Goal: Task Accomplishment & Management: Complete application form

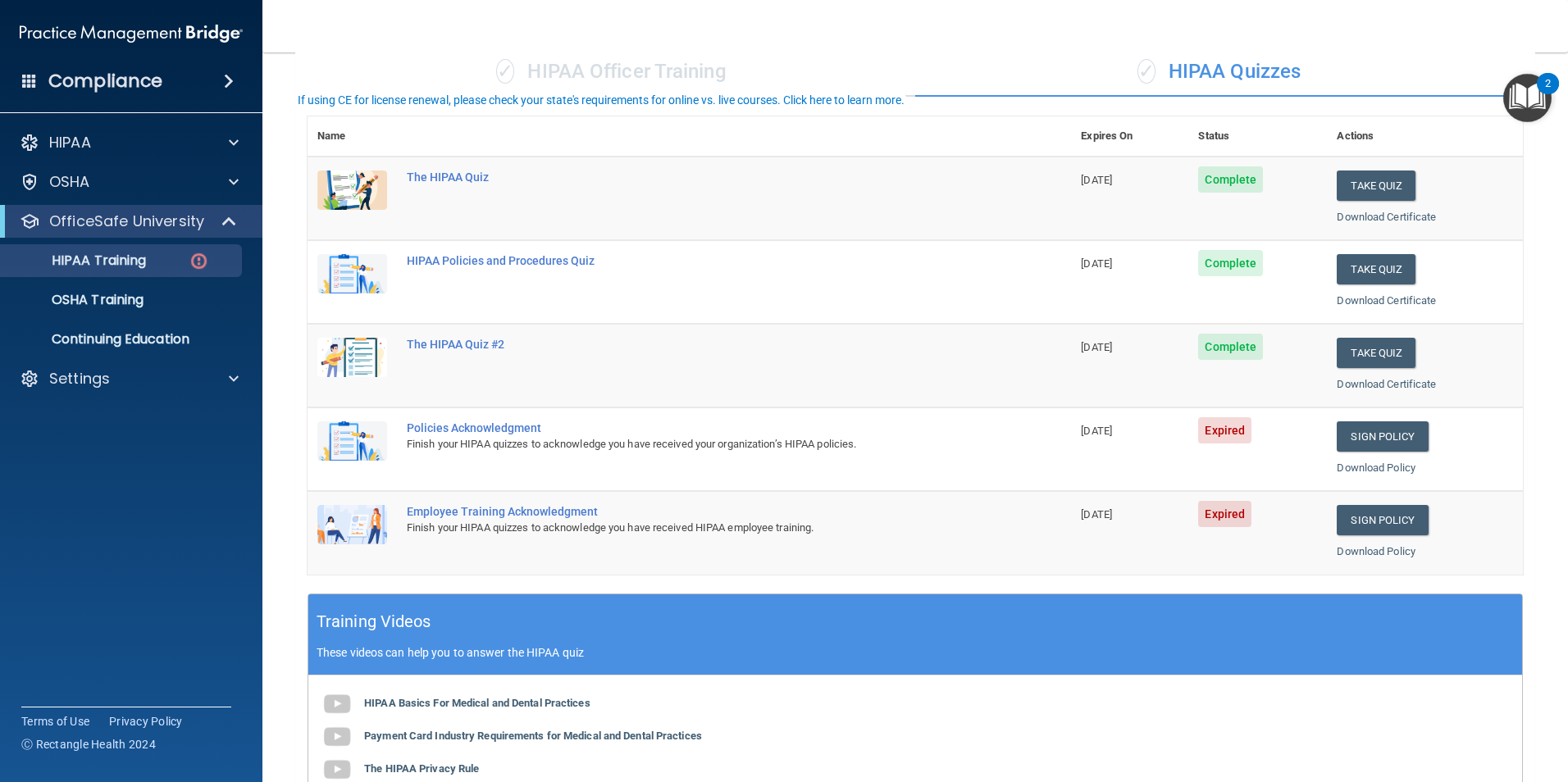
scroll to position [164, 0]
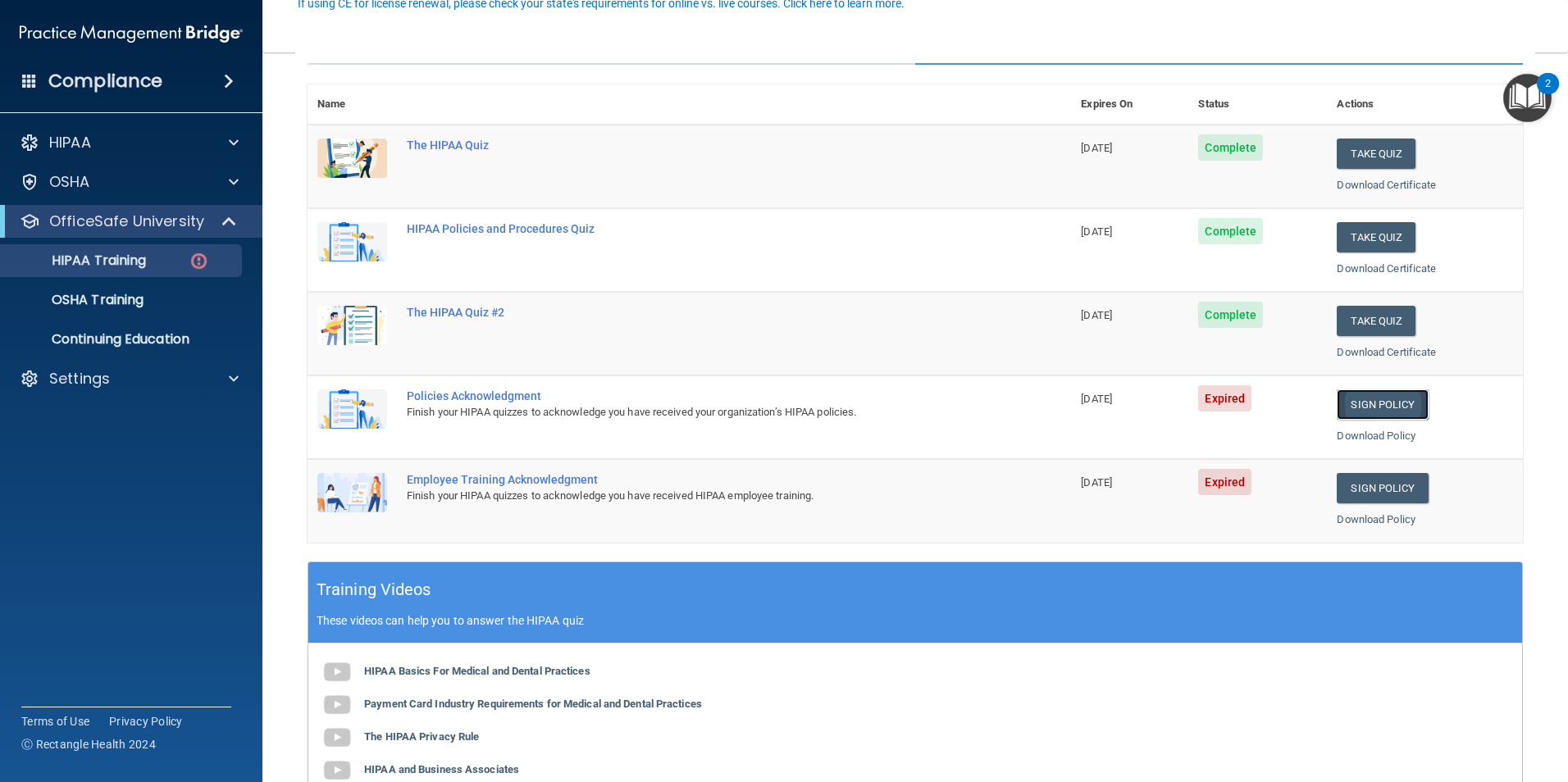
click at [1354, 406] on link "Sign Policy" at bounding box center [1382, 405] width 91 height 31
click at [1368, 486] on link "Sign Policy" at bounding box center [1382, 488] width 91 height 31
click at [162, 77] on div "Compliance" at bounding box center [131, 81] width 263 height 36
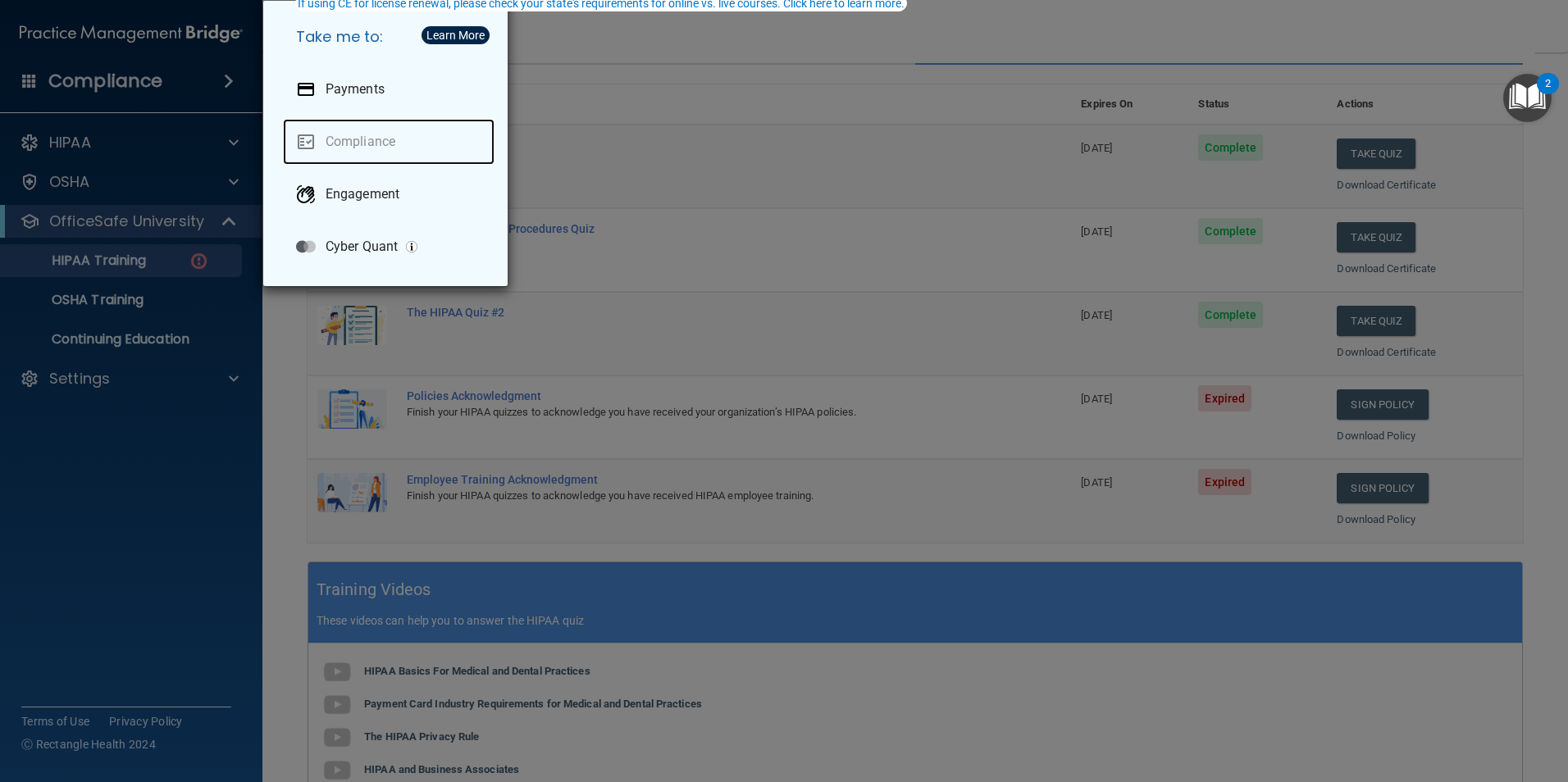
click at [370, 137] on link "Compliance" at bounding box center [389, 142] width 211 height 46
click at [143, 255] on div "Take me to: Payments Compliance Engagement Cyber Quant" at bounding box center [784, 391] width 1568 height 782
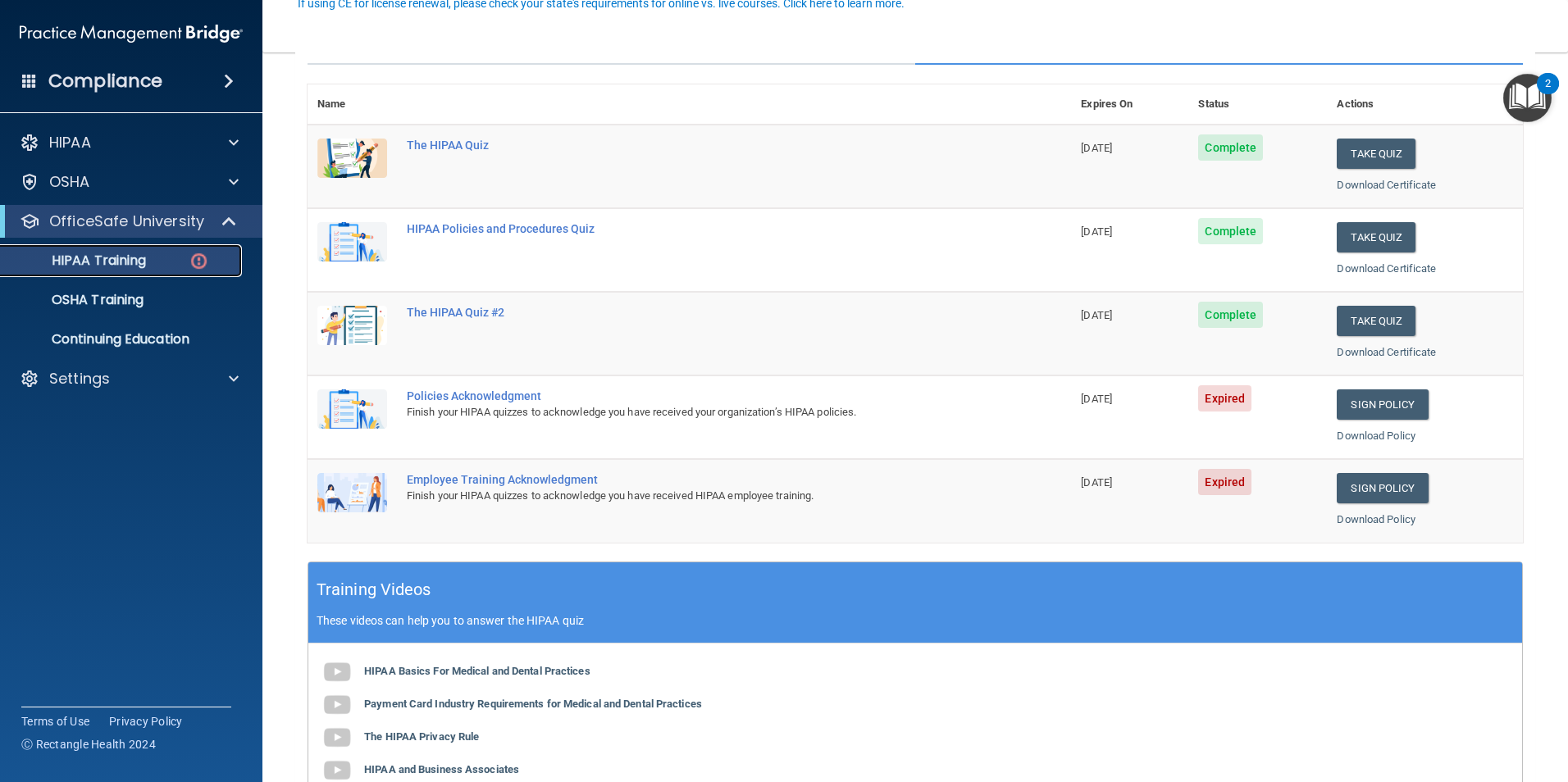
click at [191, 258] on img at bounding box center [198, 261] width 21 height 21
click at [131, 314] on link "OSHA Training" at bounding box center [112, 301] width 259 height 33
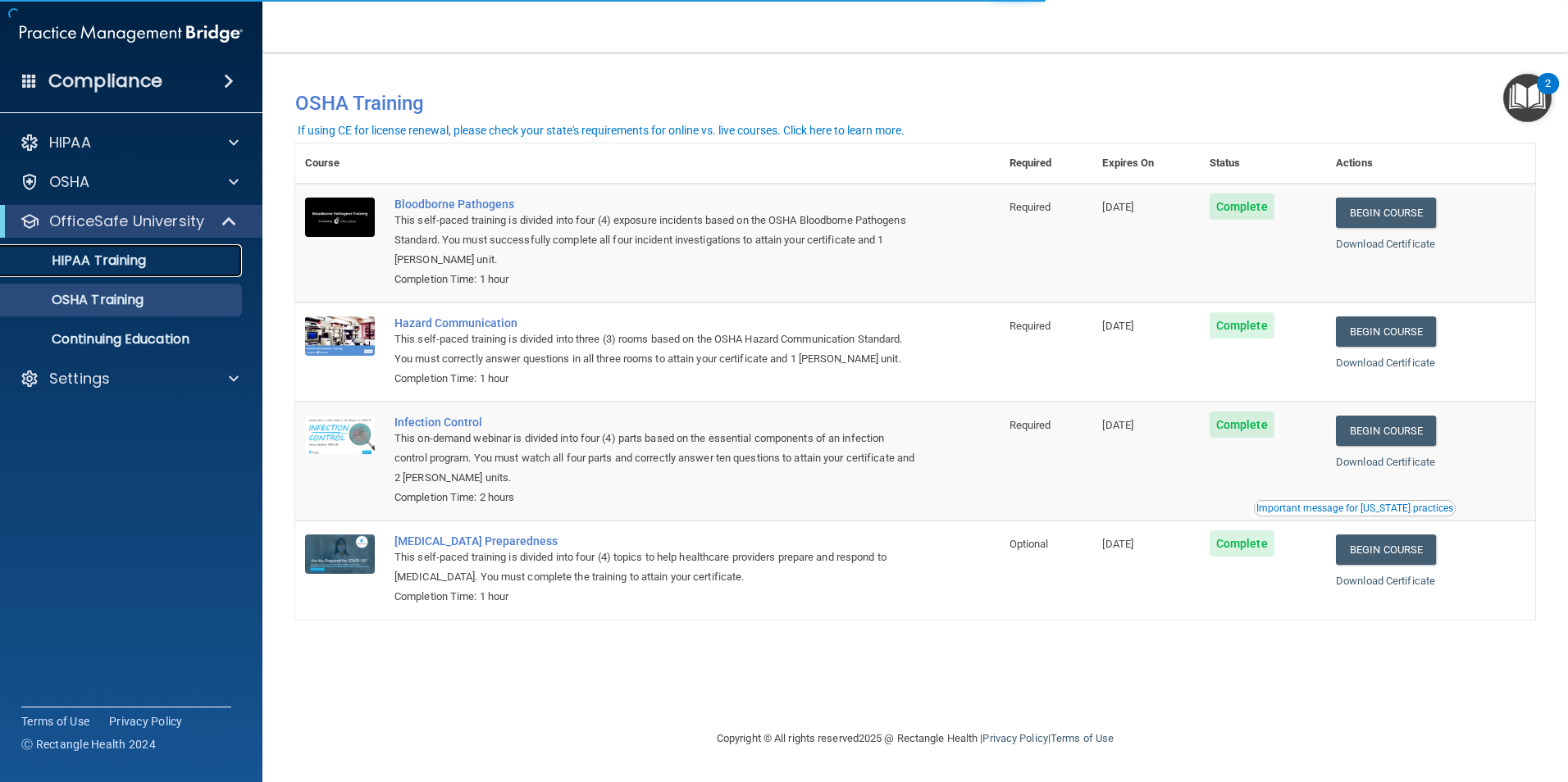
click at [143, 267] on p "HIPAA Training" at bounding box center [78, 261] width 135 height 17
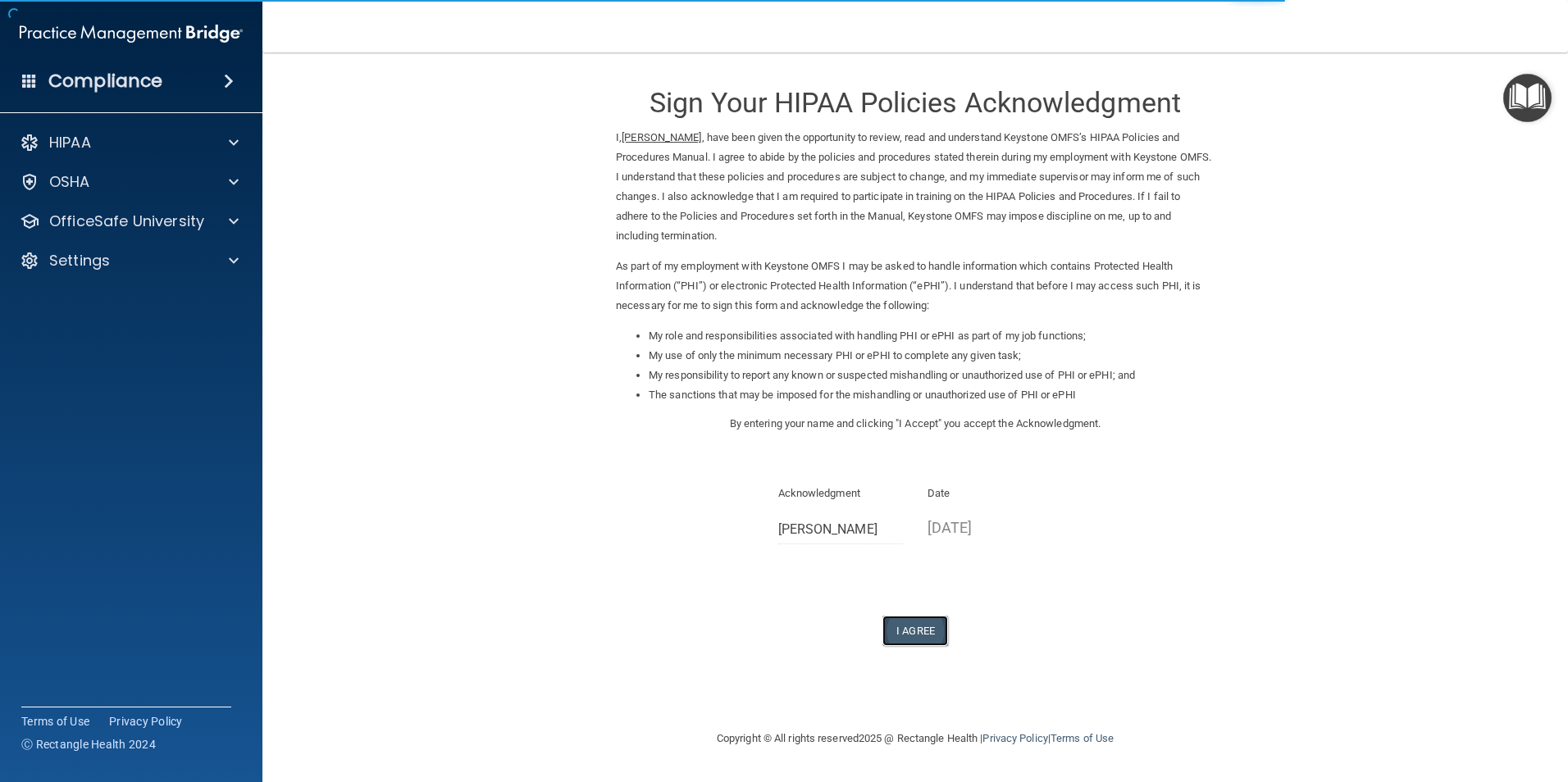
click at [908, 638] on button "I Agree" at bounding box center [915, 631] width 65 height 31
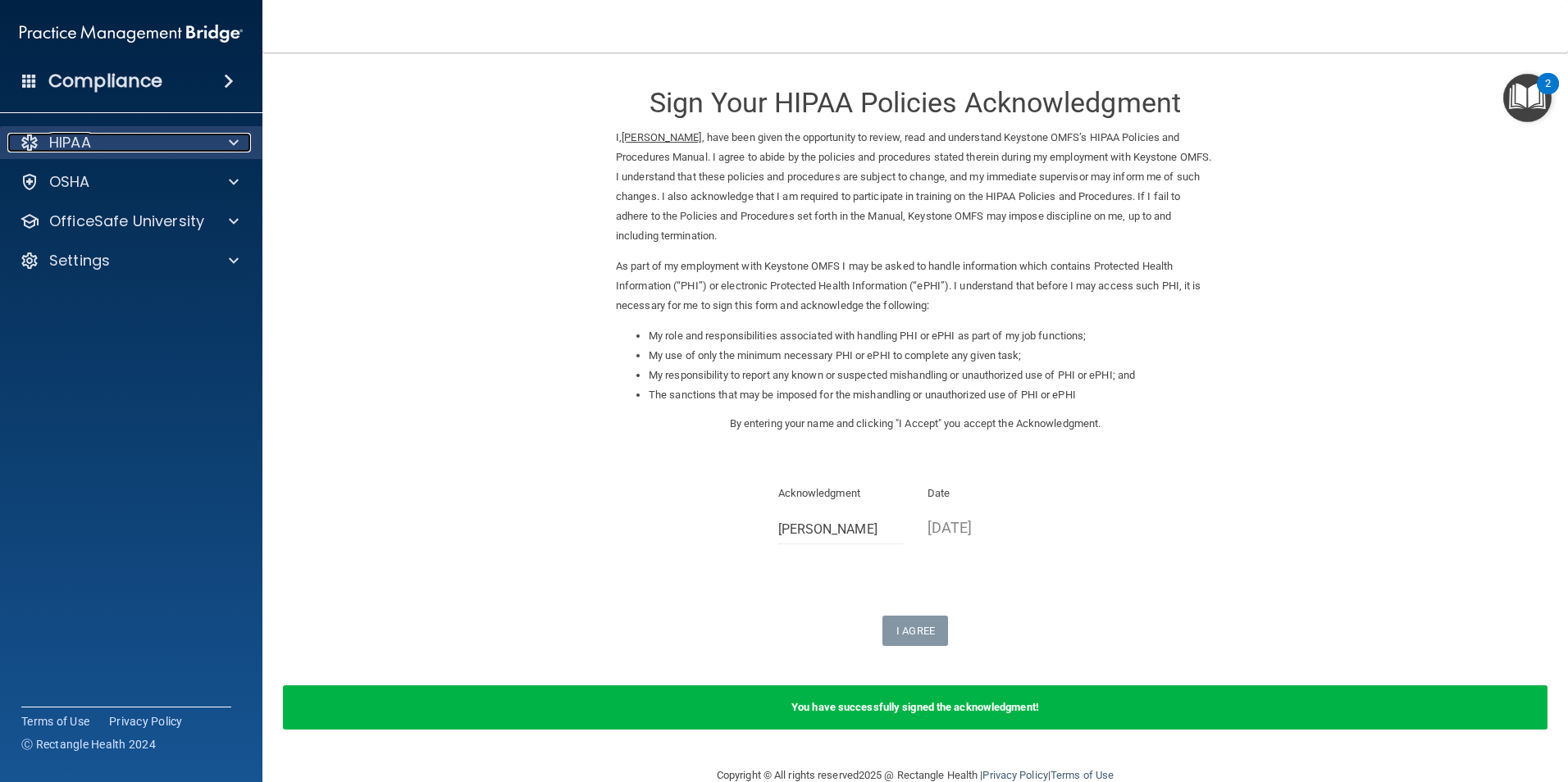
click at [188, 147] on div "HIPAA" at bounding box center [109, 143] width 203 height 20
click at [227, 140] on div at bounding box center [231, 143] width 41 height 20
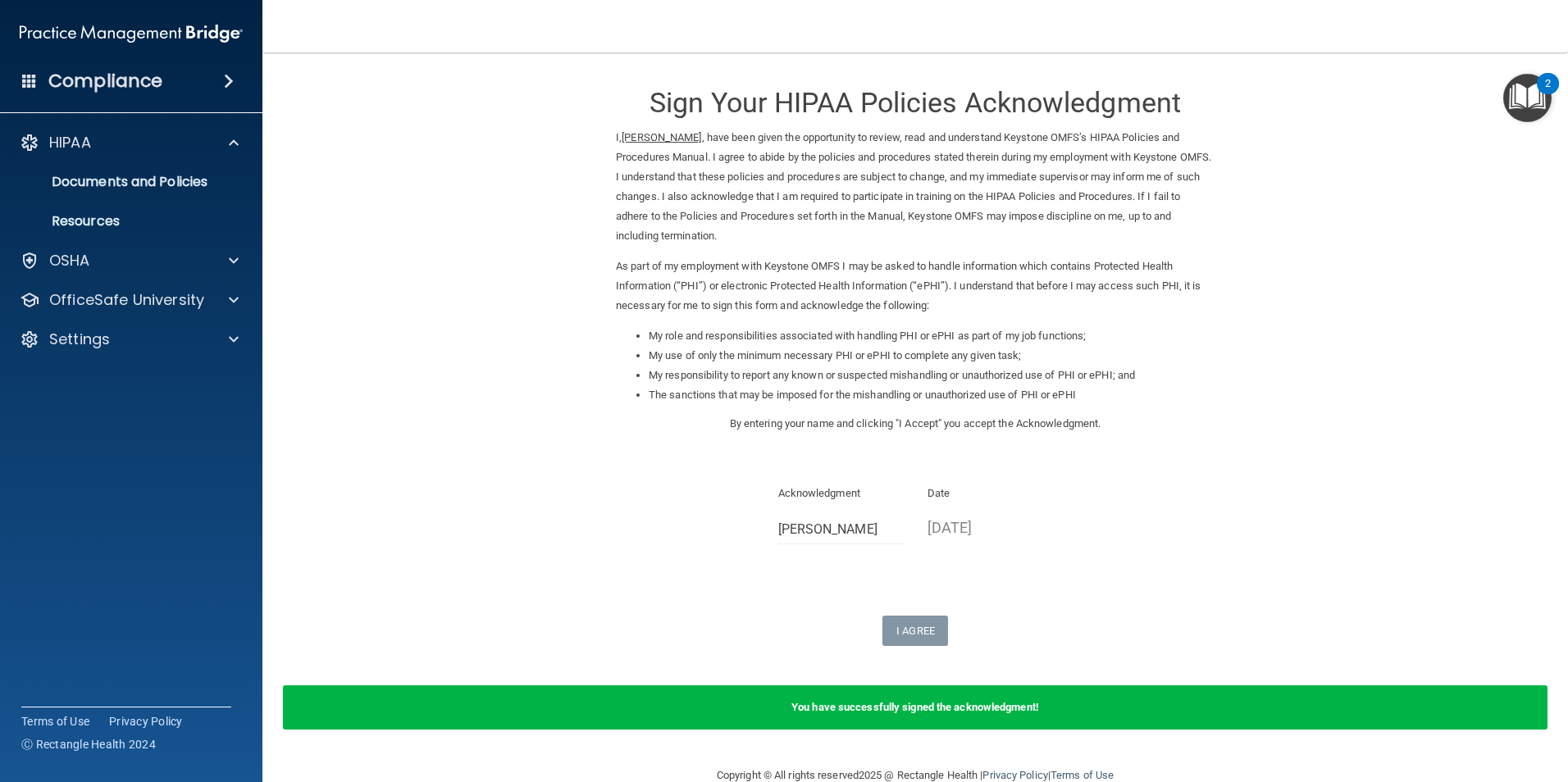
click at [231, 78] on span at bounding box center [229, 81] width 10 height 20
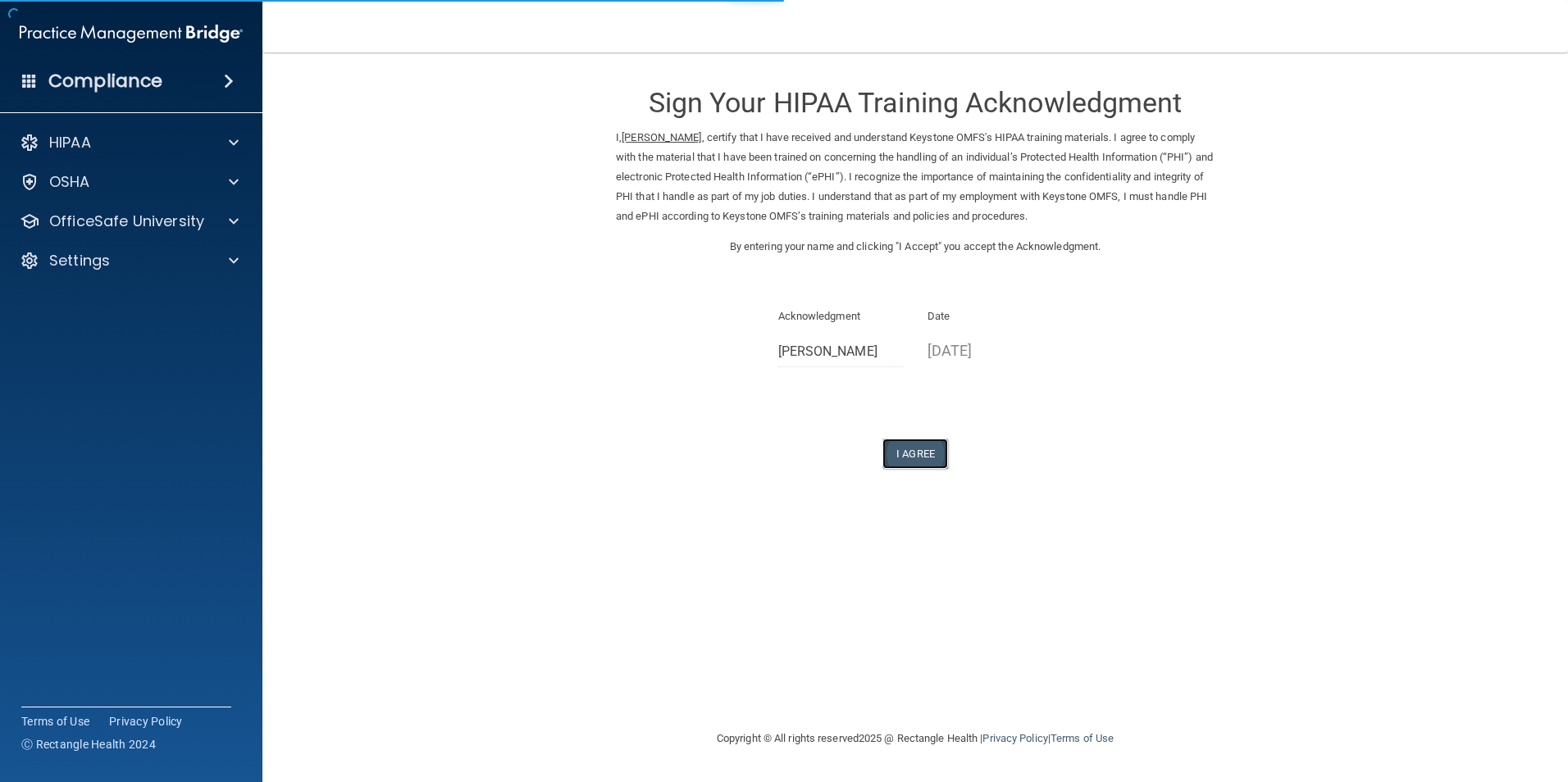
click at [900, 449] on button "I Agree" at bounding box center [915, 453] width 65 height 31
